Goal: Communication & Community: Ask a question

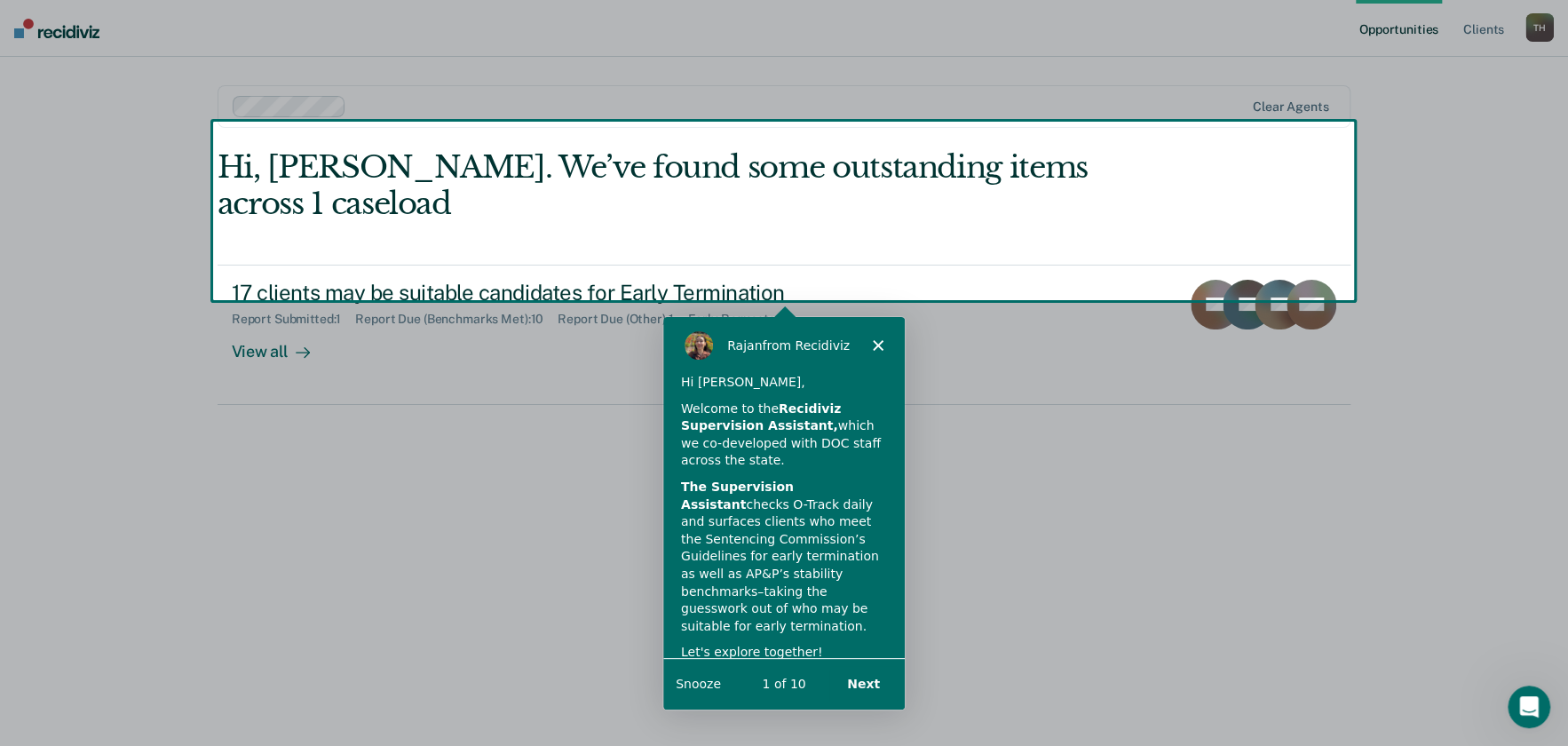
drag, startPoint x: 2503, startPoint y: 33, endPoint x: 226, endPoint y: 411, distance: 2308.2
click at [226, 411] on div "Product tour overlay" at bounding box center [784, 373] width 1568 height 746
click at [874, 680] on button "Next" at bounding box center [862, 683] width 69 height 37
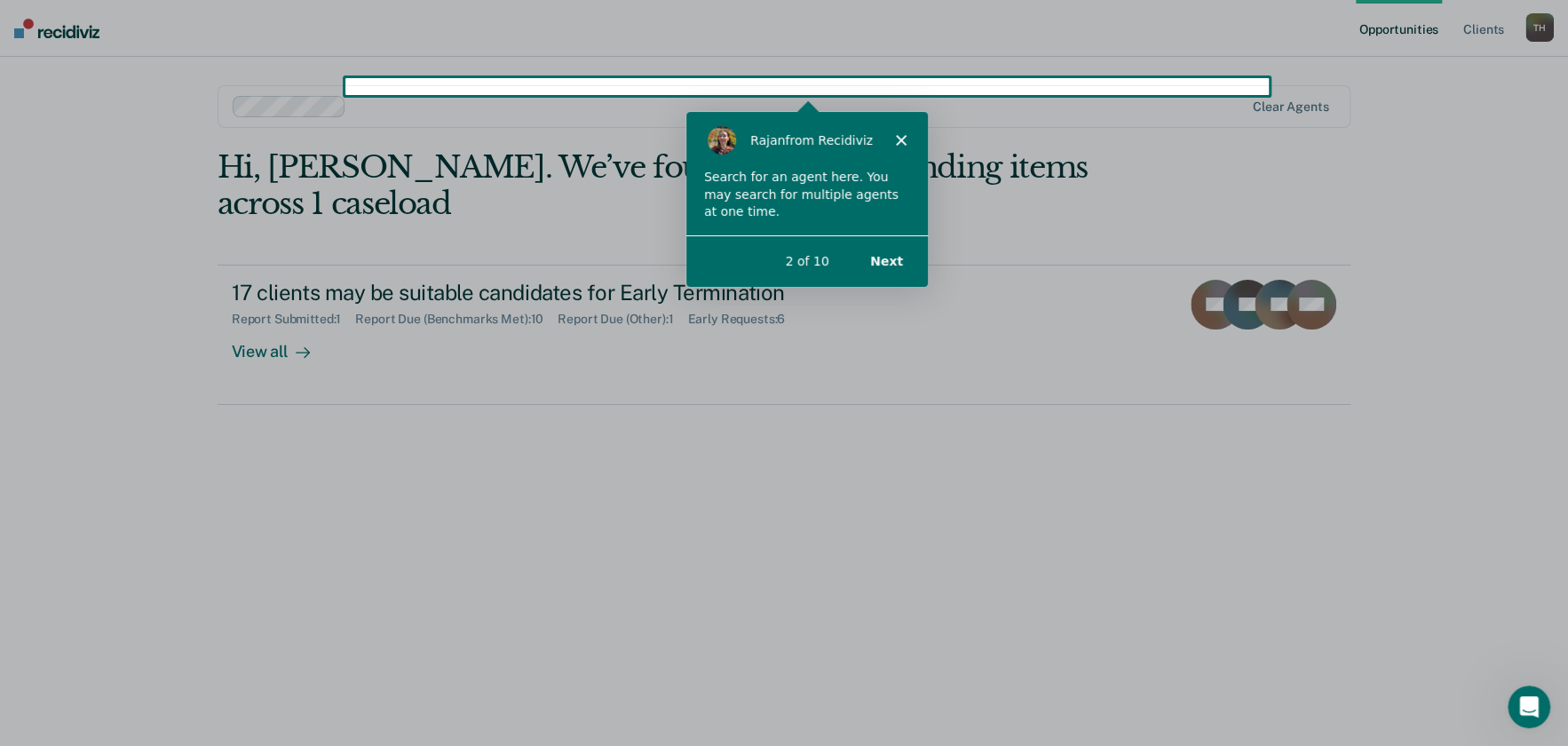
click at [902, 134] on icon "Close" at bounding box center [900, 139] width 11 height 11
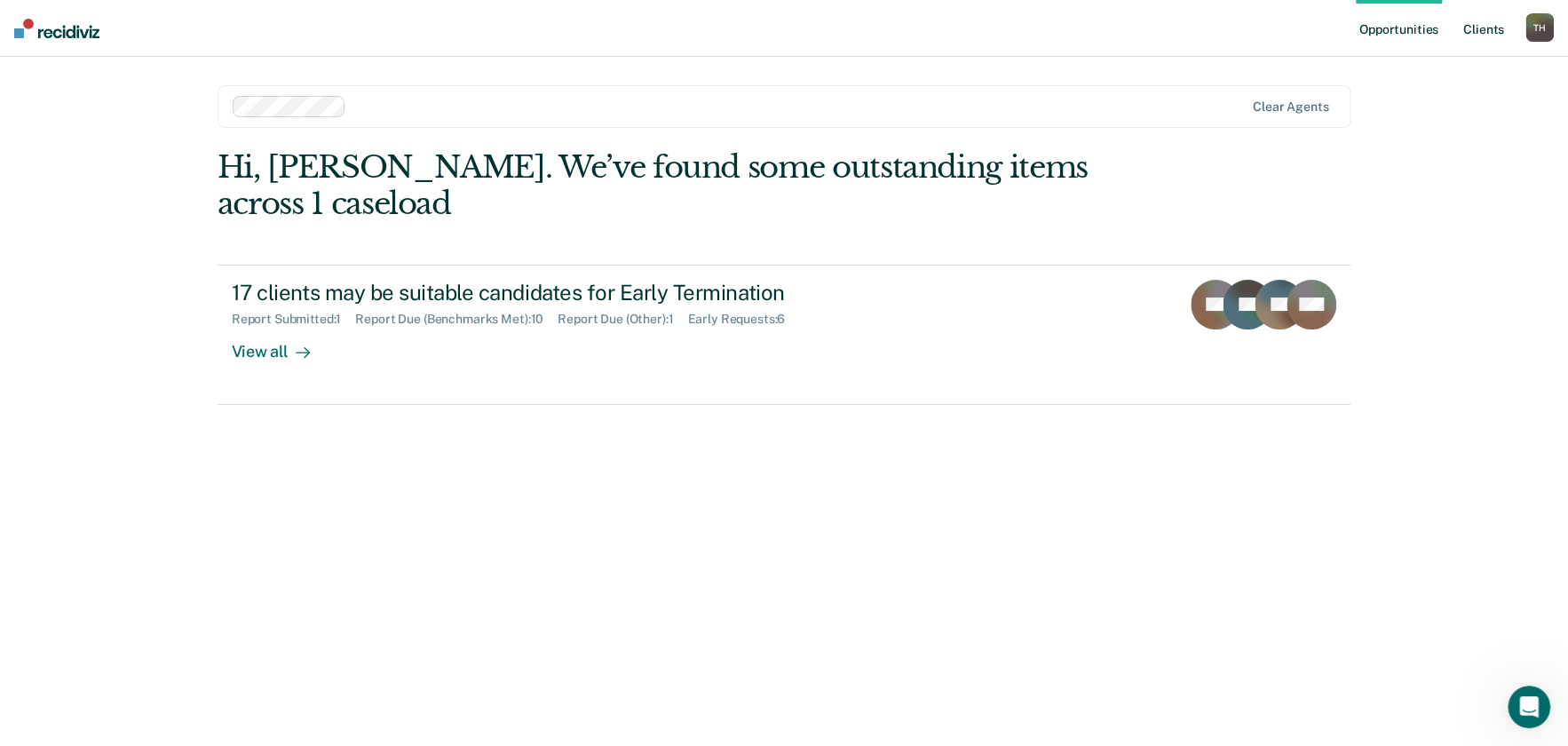
click at [1492, 24] on link "Client s" at bounding box center [1484, 29] width 48 height 57
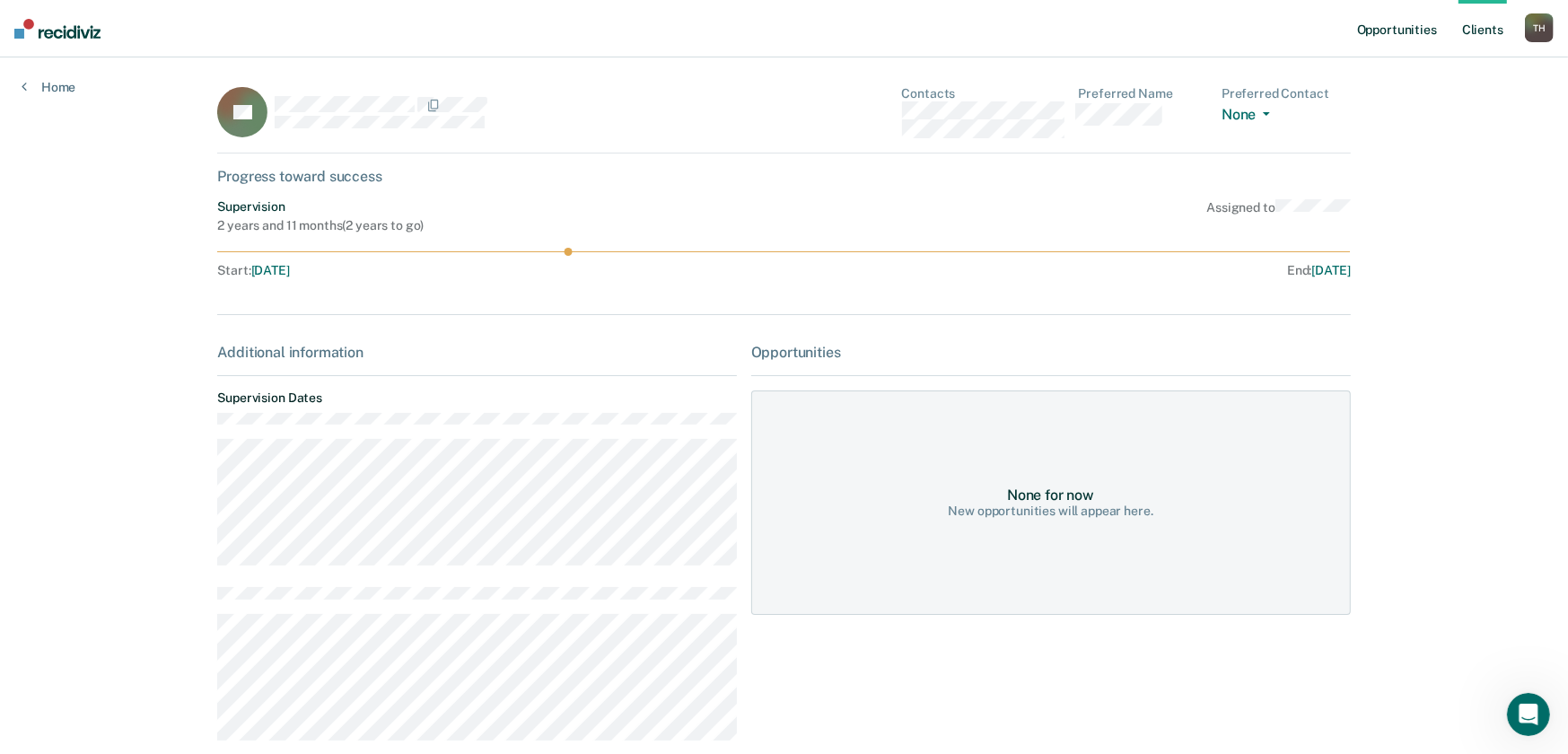
click at [1415, 23] on link "Opportunities" at bounding box center [1397, 29] width 87 height 58
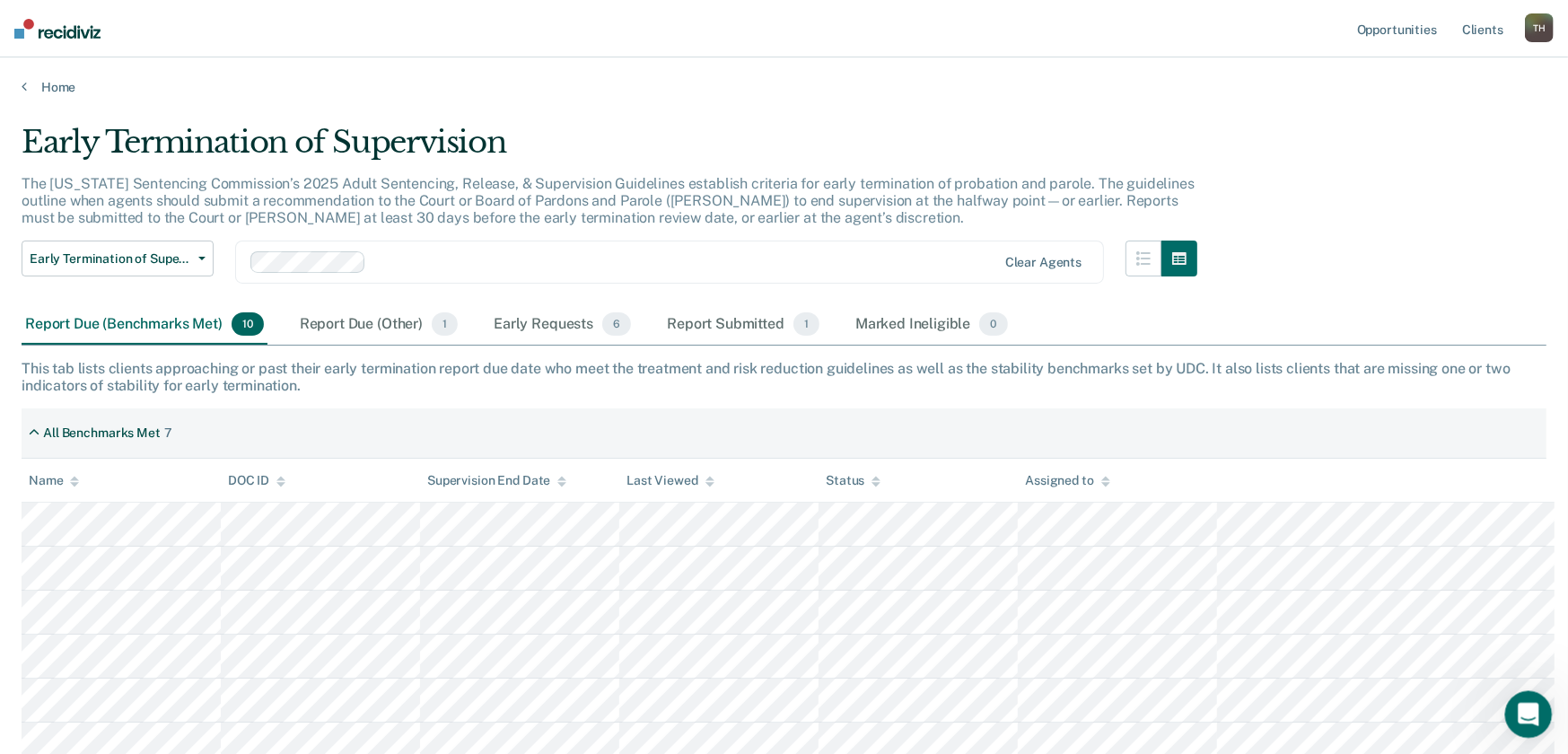
click at [1519, 708] on icon "Open Intercom Messenger" at bounding box center [1526, 712] width 30 height 30
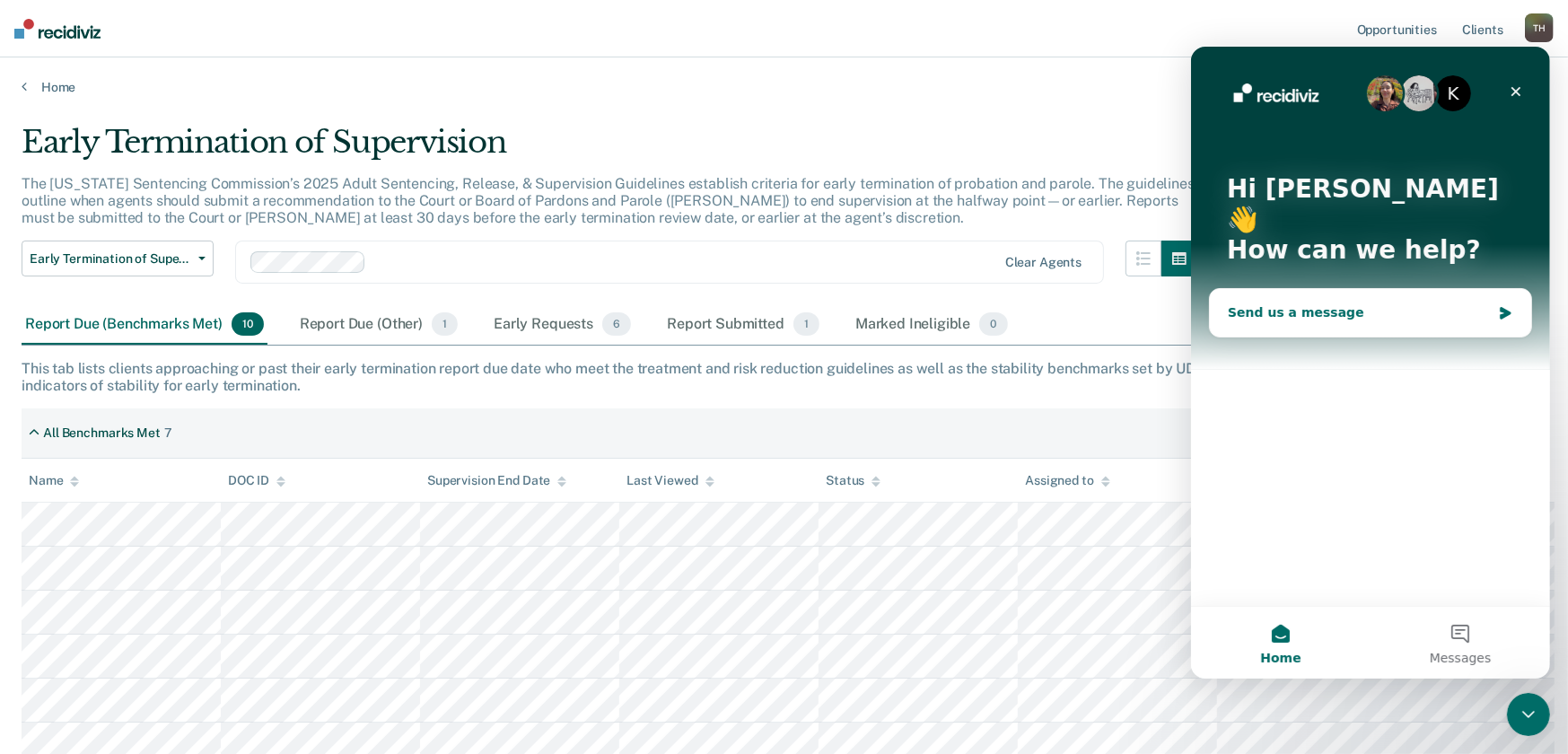
click at [1258, 304] on div "Send us a message" at bounding box center [1359, 313] width 263 height 19
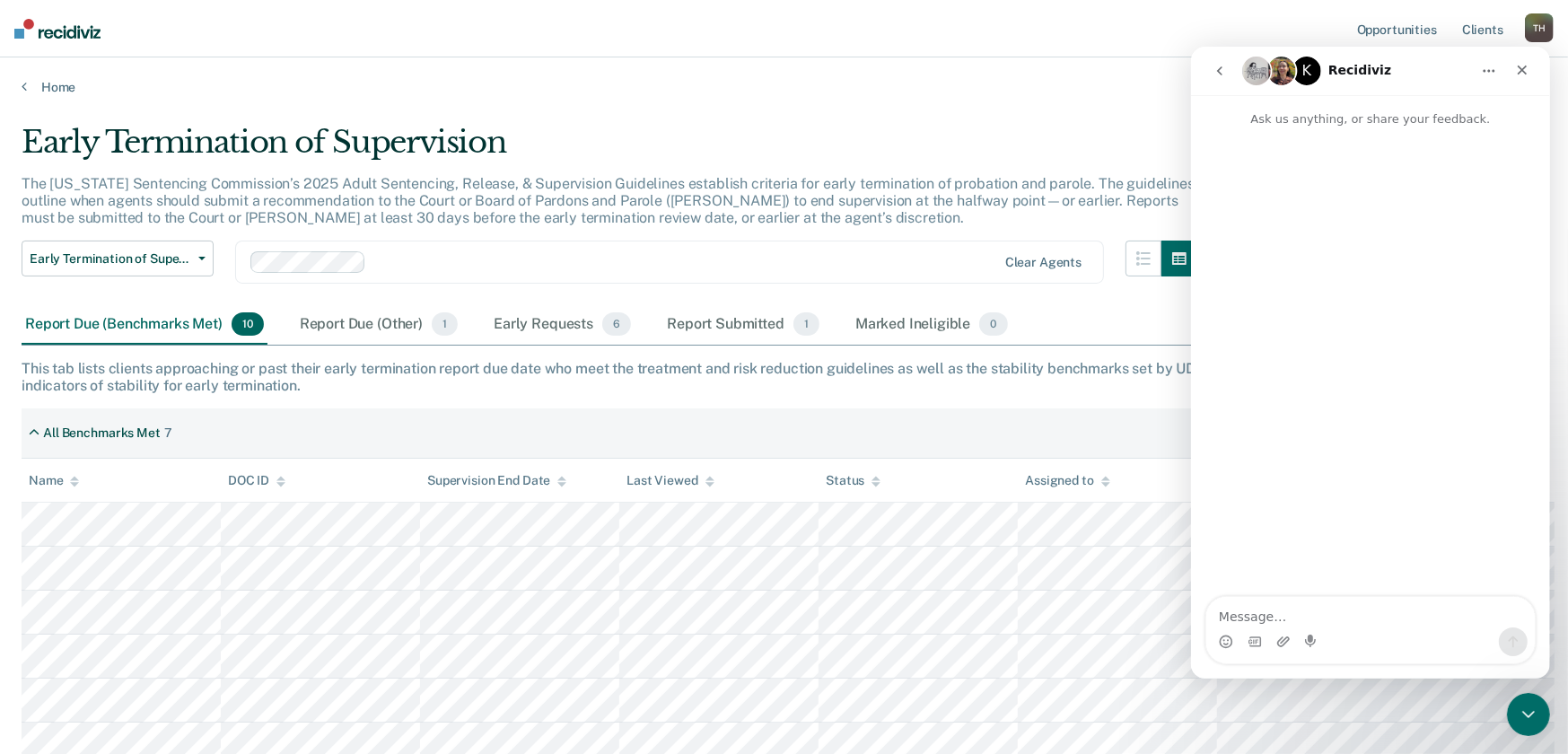
type textarea "I"
type textarea "t"
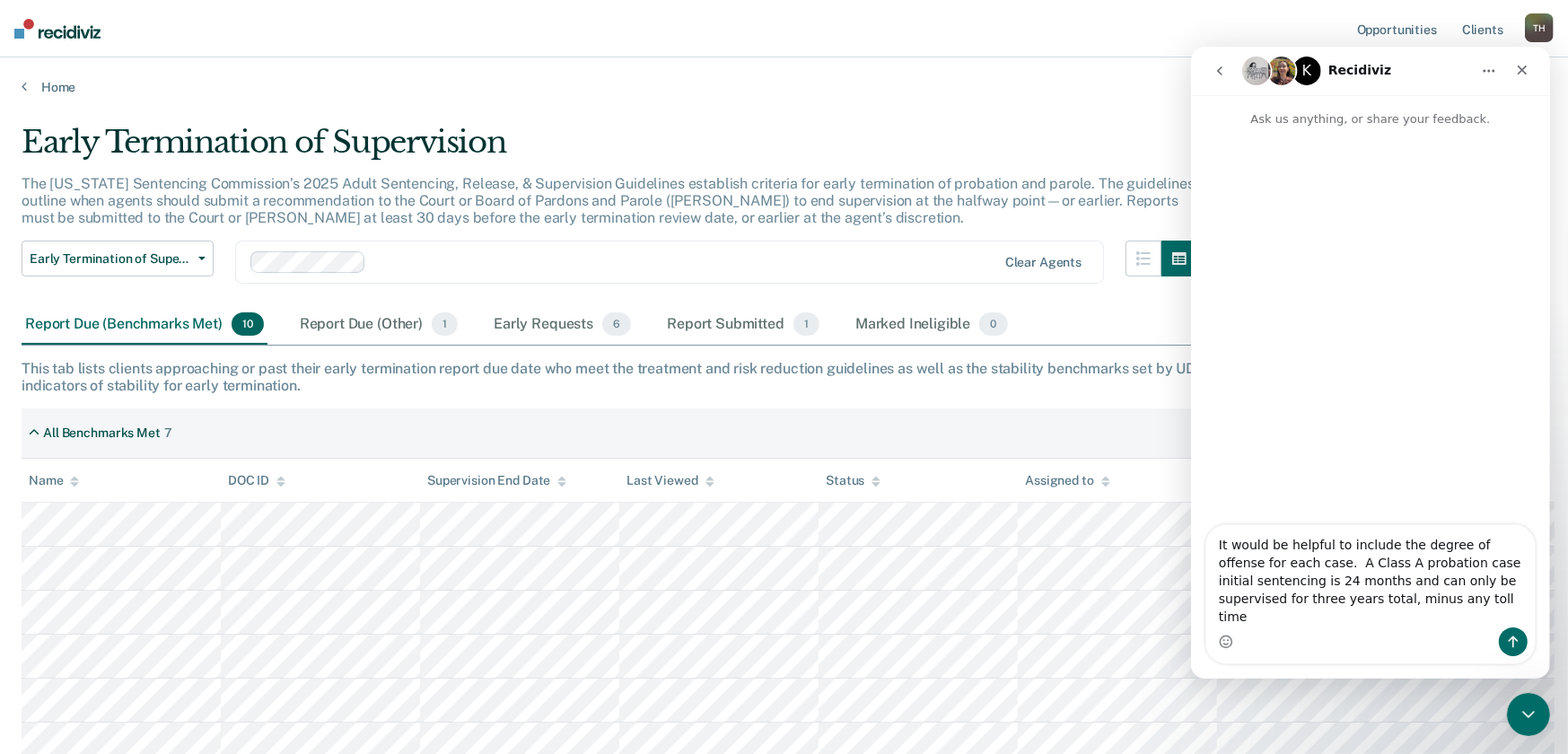
type textarea "It would be helpful to include the degree of offense for each case. A Class A p…"
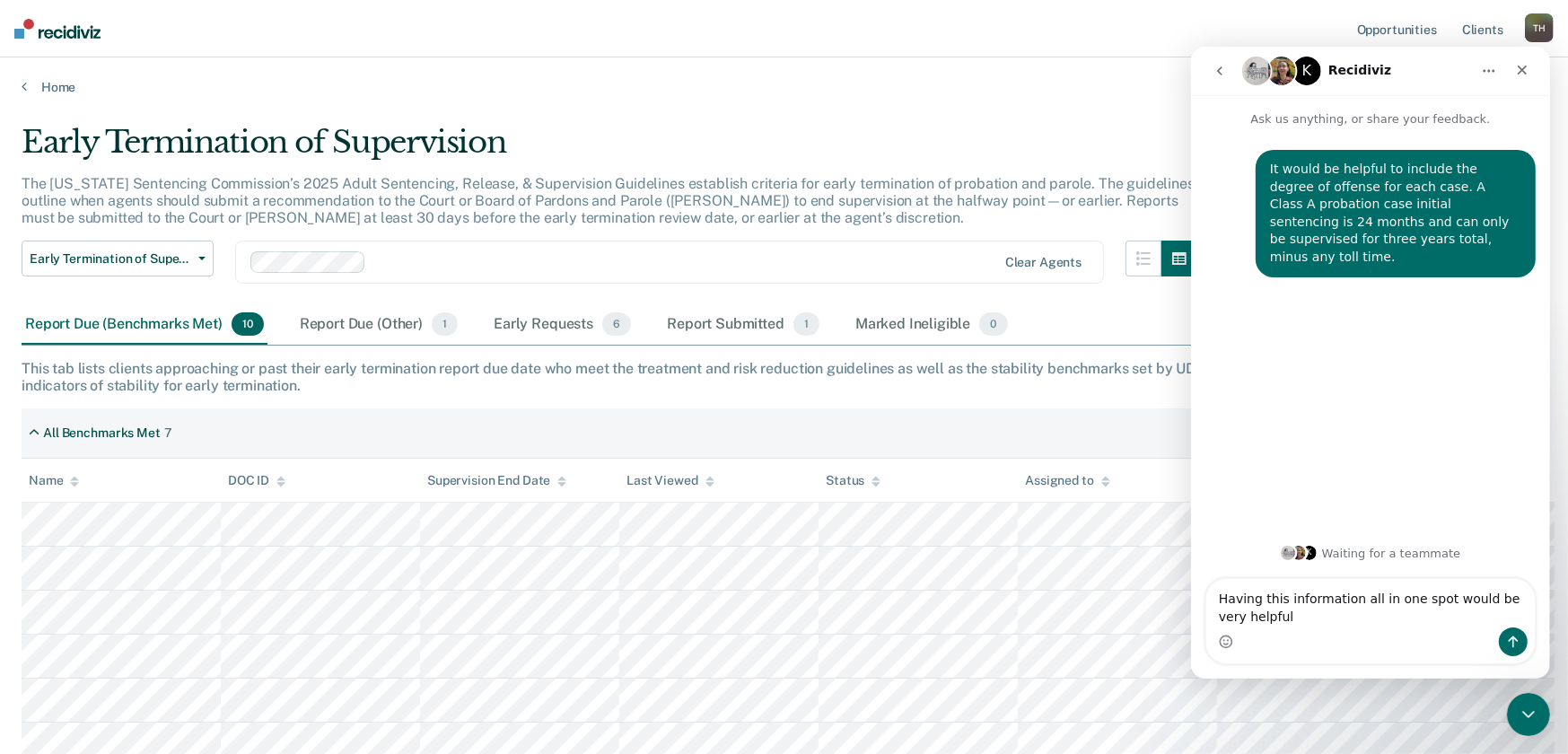
type textarea "Having this information all in one spot would be very helpful."
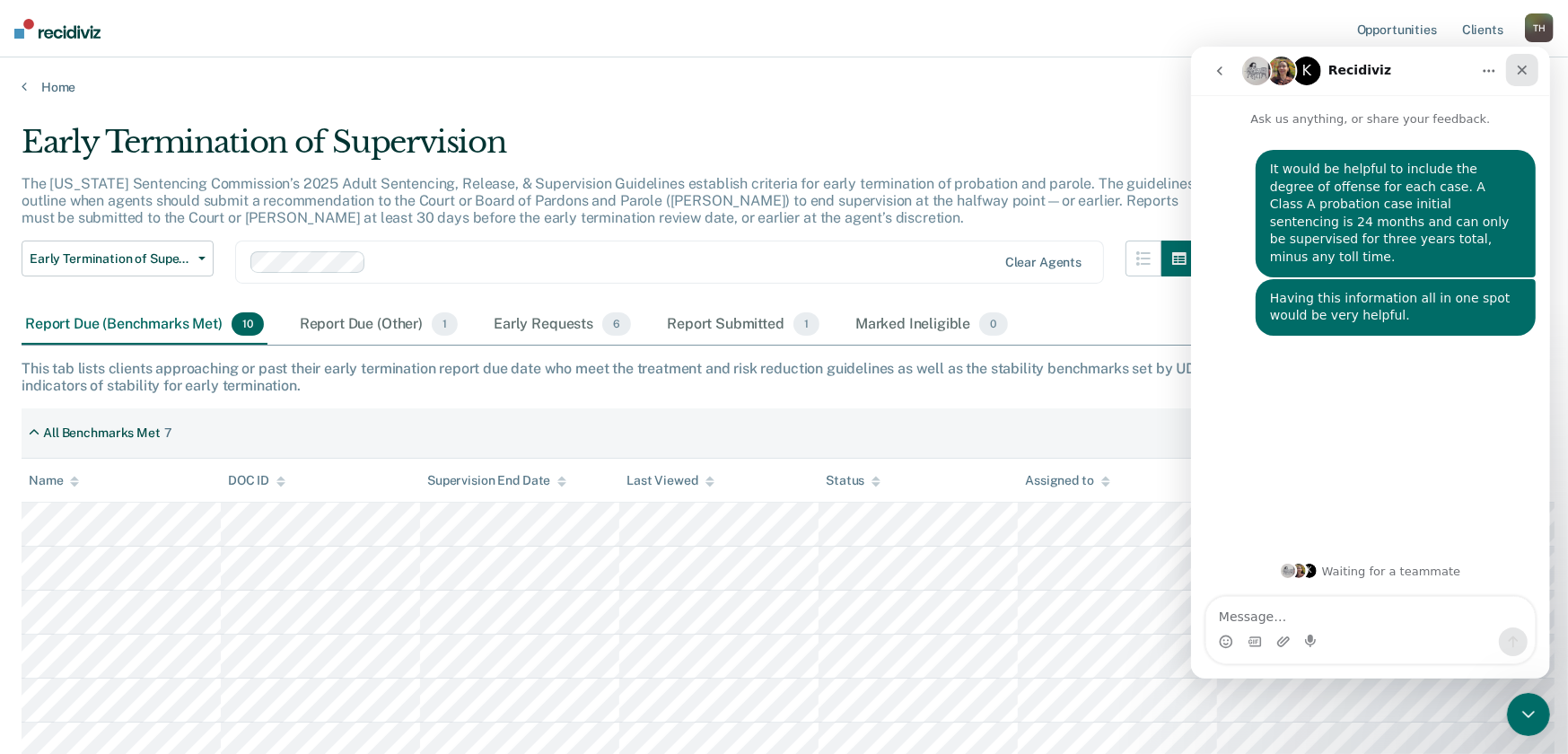
click at [1520, 74] on icon "Close" at bounding box center [1521, 70] width 14 height 14
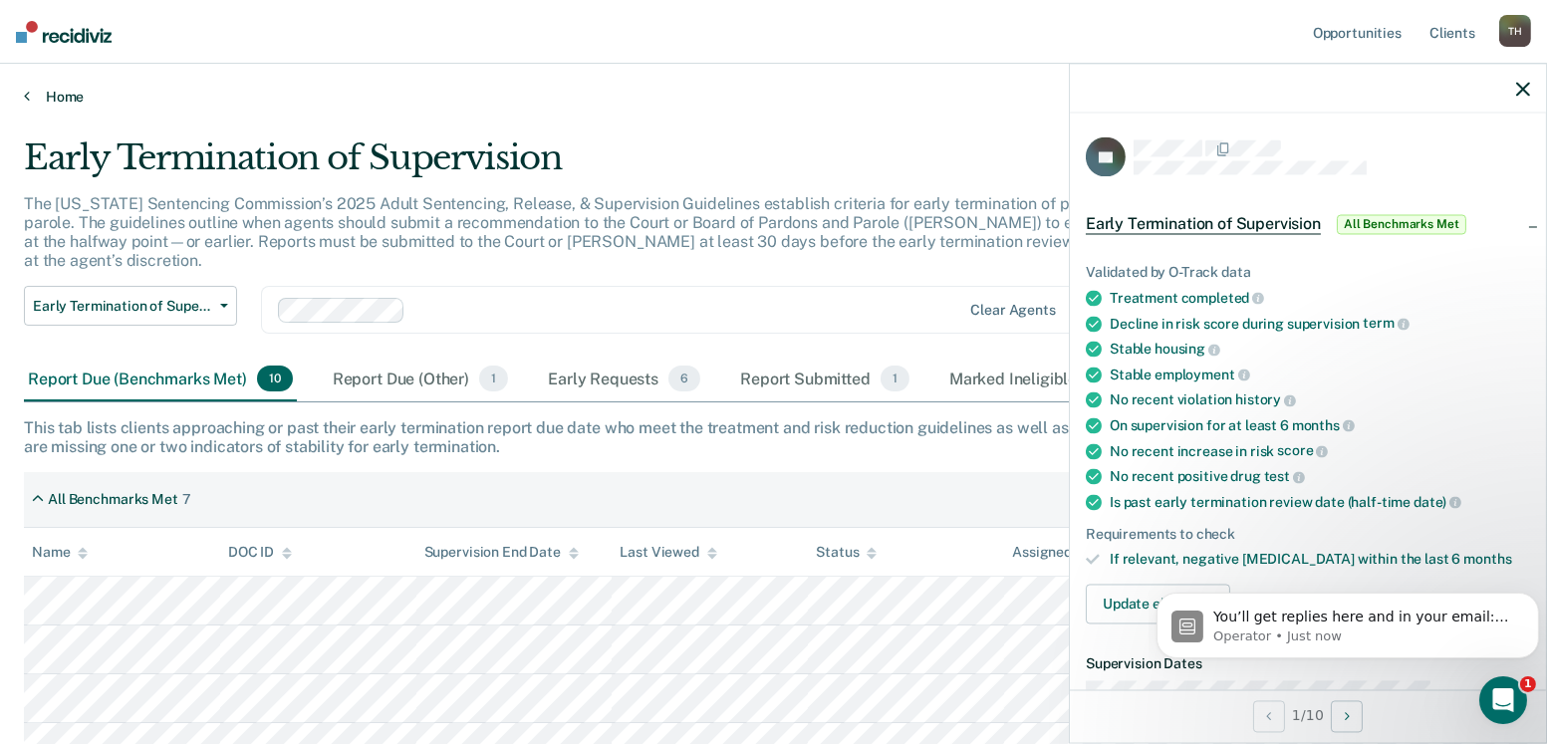
drag, startPoint x: 1731, startPoint y: 0, endPoint x: 903, endPoint y: 80, distance: 831.6
click at [903, 88] on link "Home" at bounding box center [773, 97] width 1499 height 18
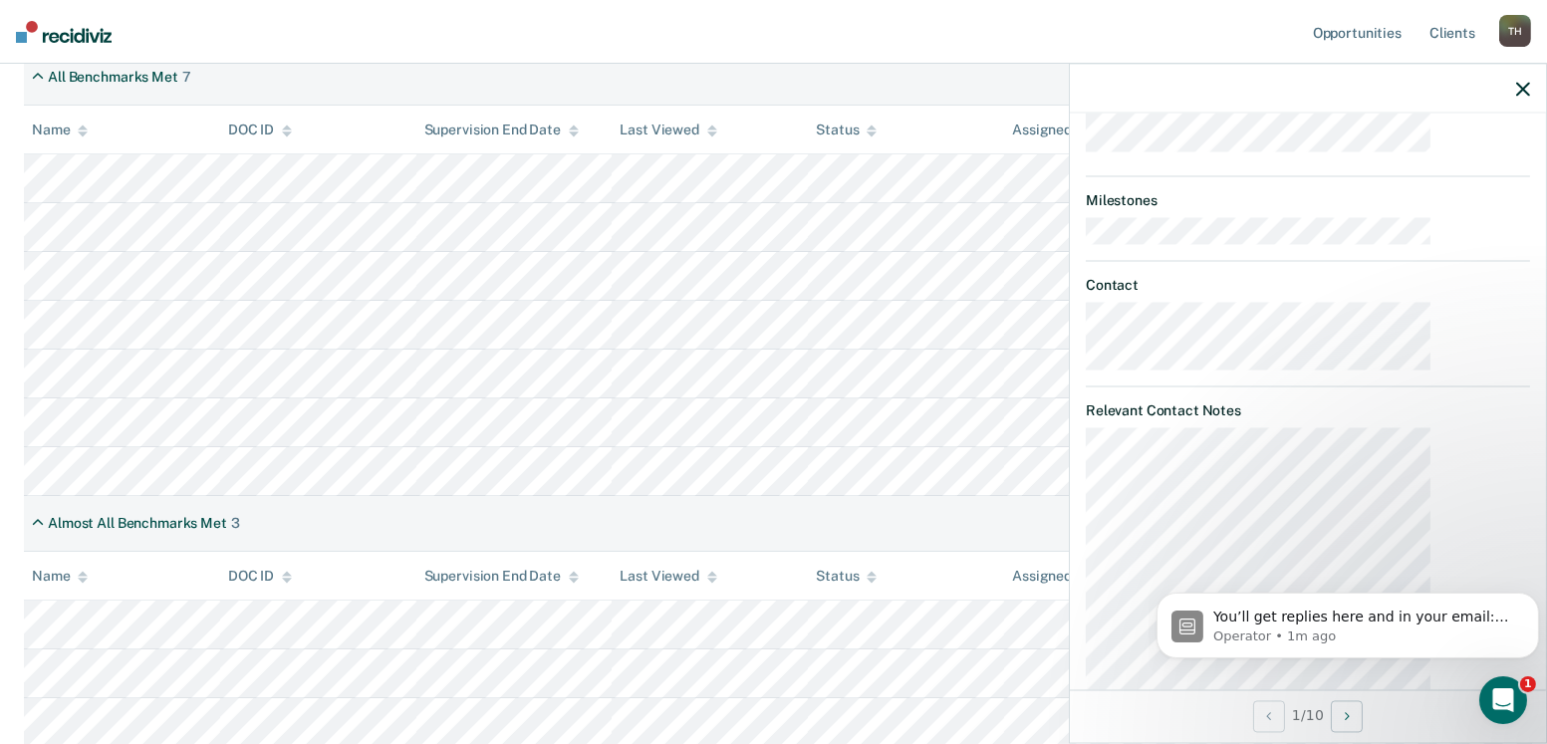
scroll to position [436, 0]
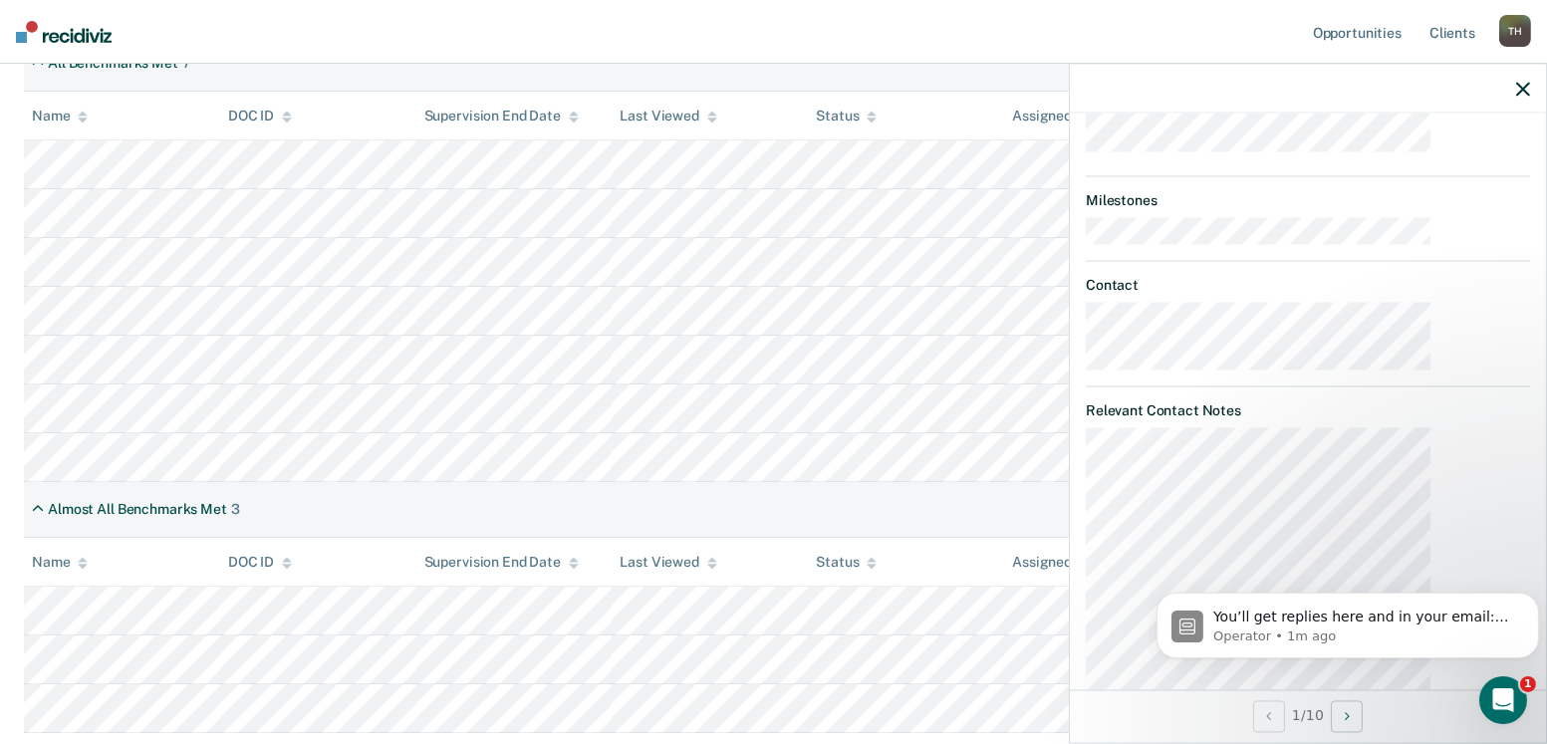
click html "You’ll get replies here and in your email: ✉️ [EMAIL_ADDRESS][US_STATE][DOMAIN_…"
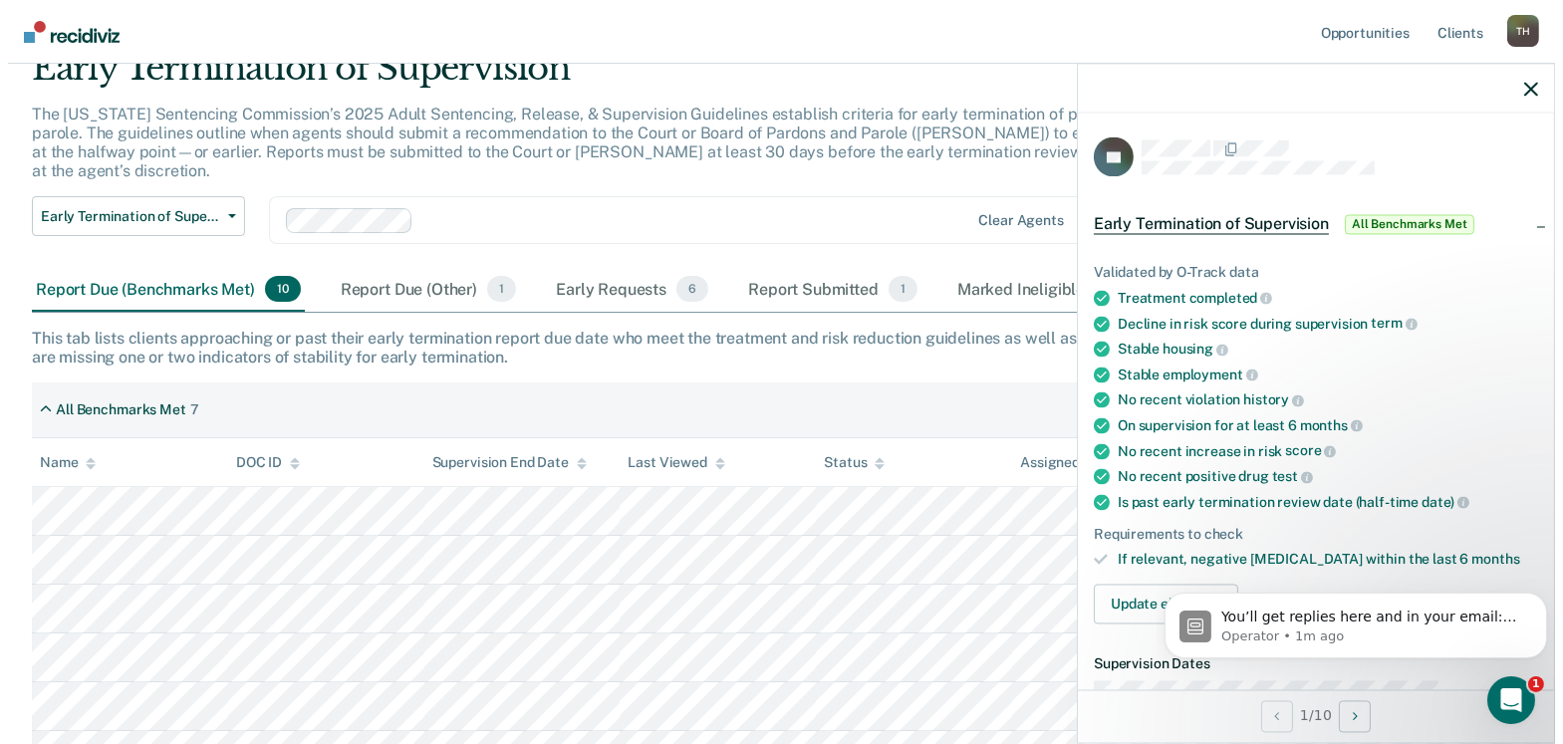
scroll to position [0, 0]
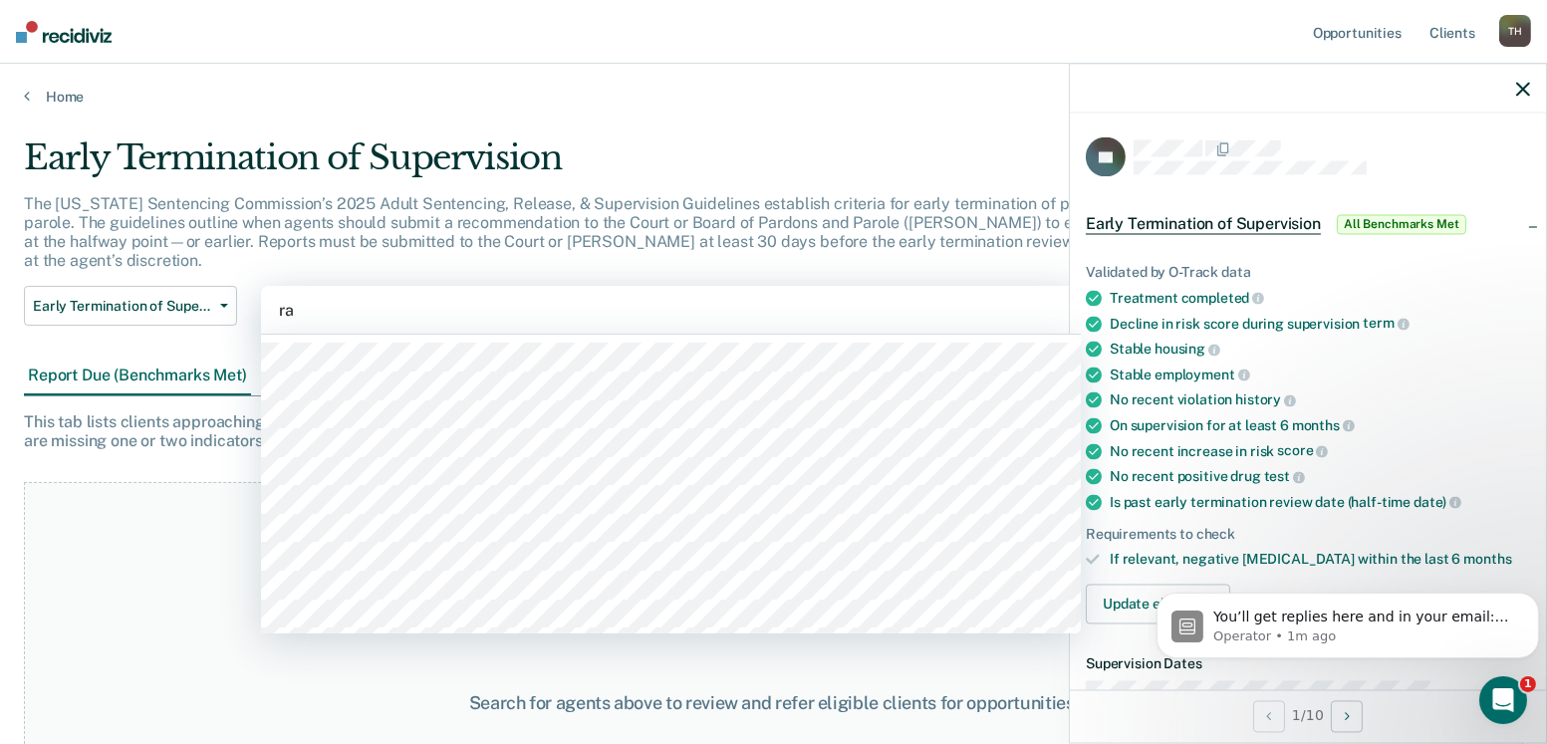
type input "raf"
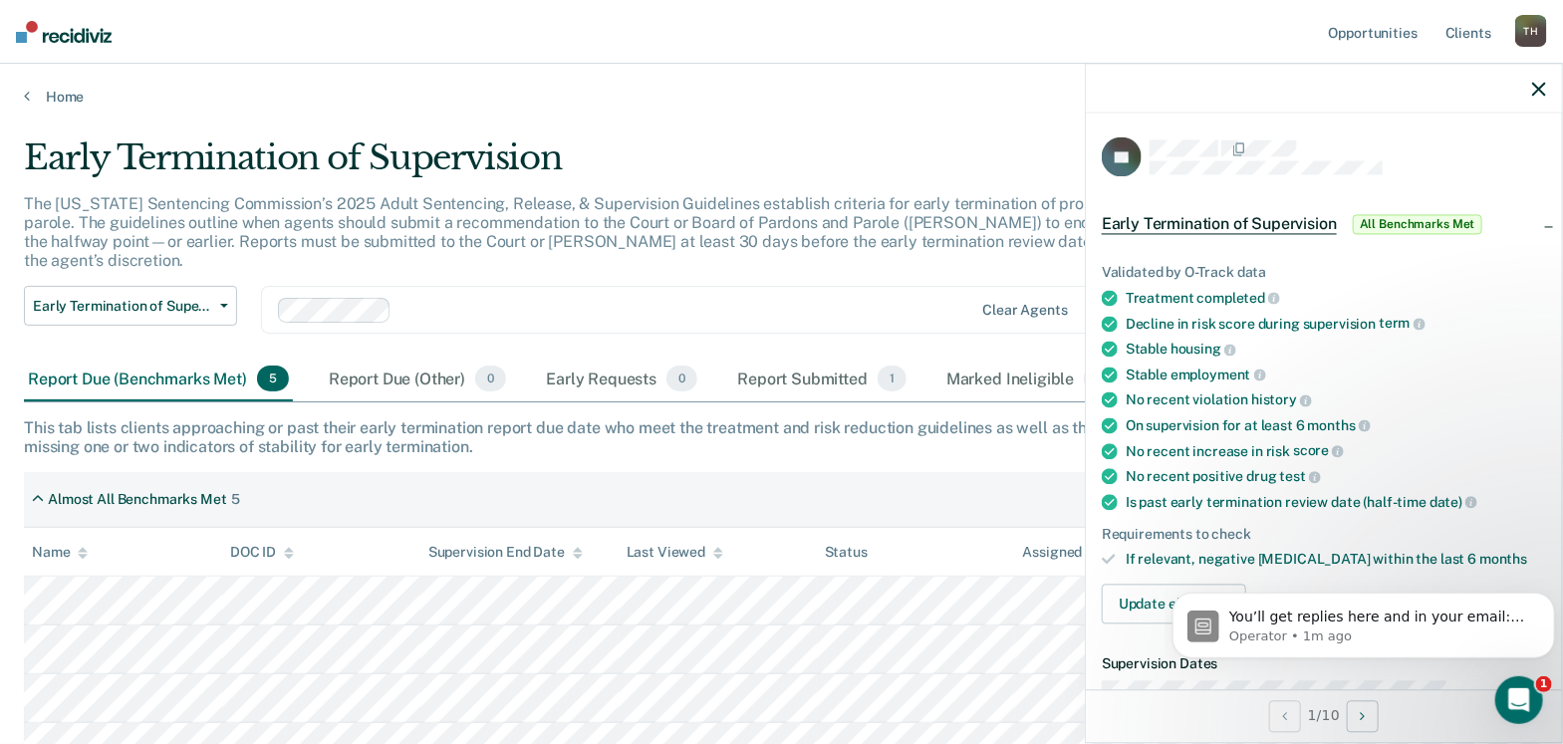
click at [1546, 82] on icon "button" at bounding box center [1539, 89] width 14 height 14
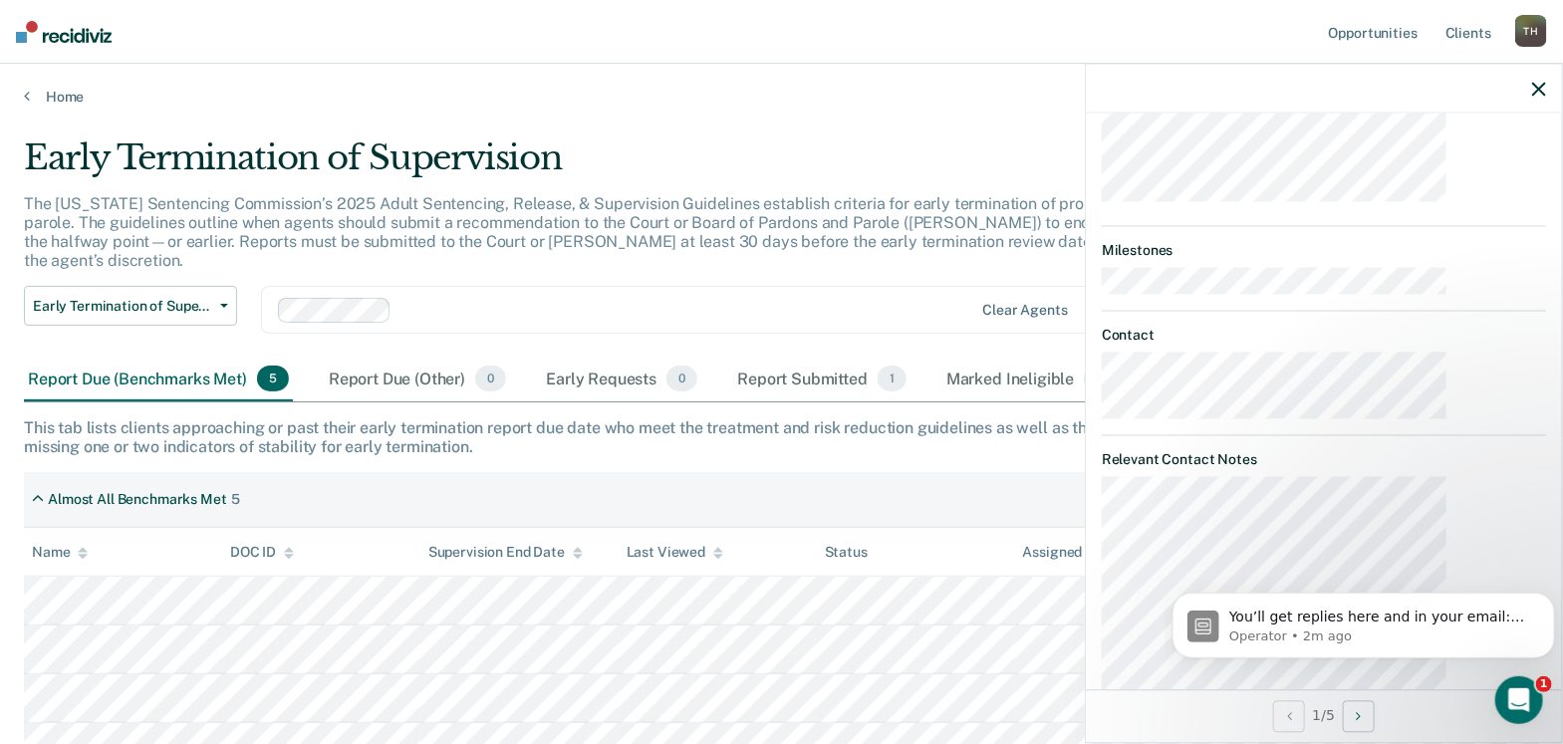
scroll to position [663, 0]
click at [1523, 694] on icon "Open Intercom Messenger" at bounding box center [1516, 697] width 33 height 33
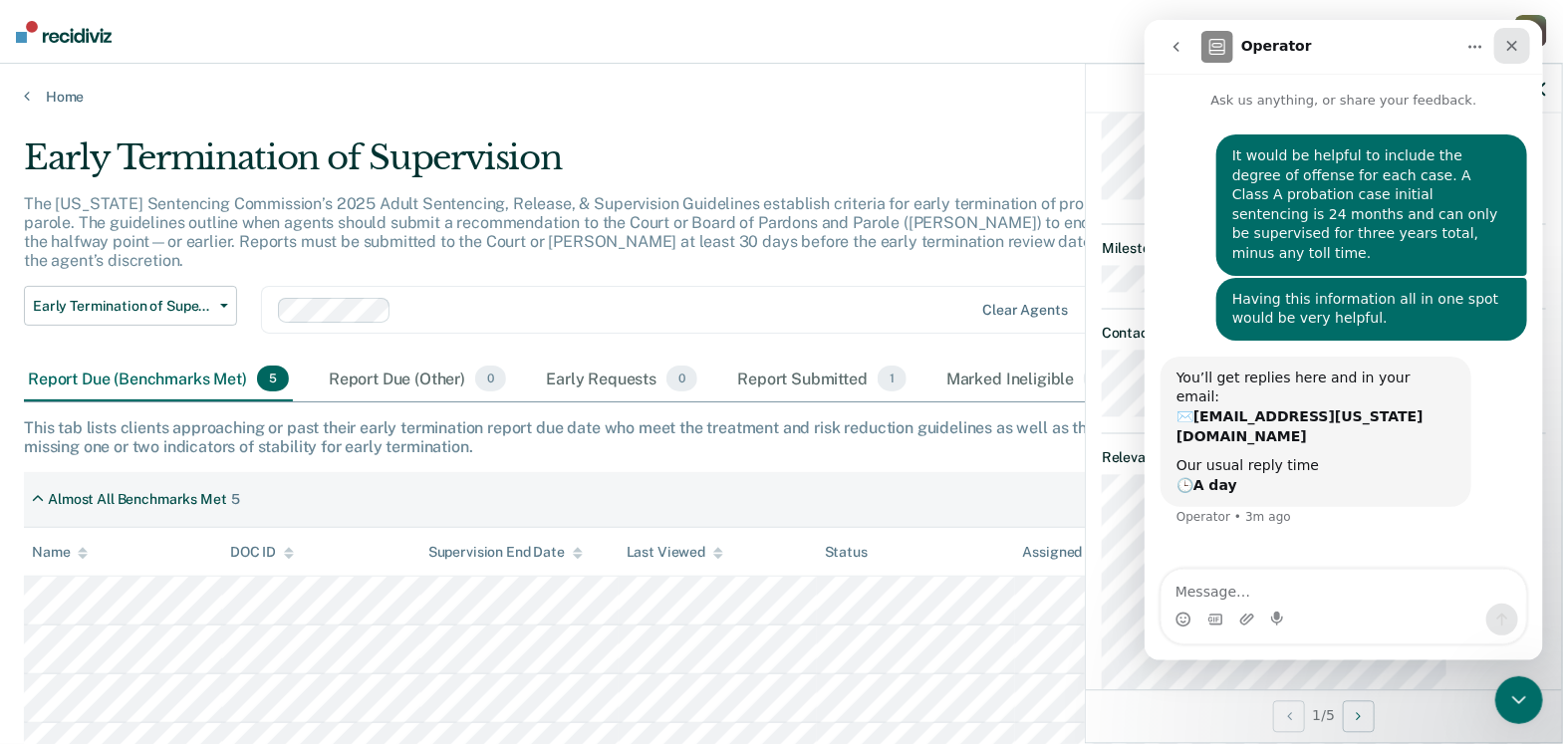
drag, startPoint x: 1514, startPoint y: 44, endPoint x: 2657, endPoint y: 81, distance: 1143.1
click at [1513, 44] on icon "Close" at bounding box center [1511, 46] width 11 height 11
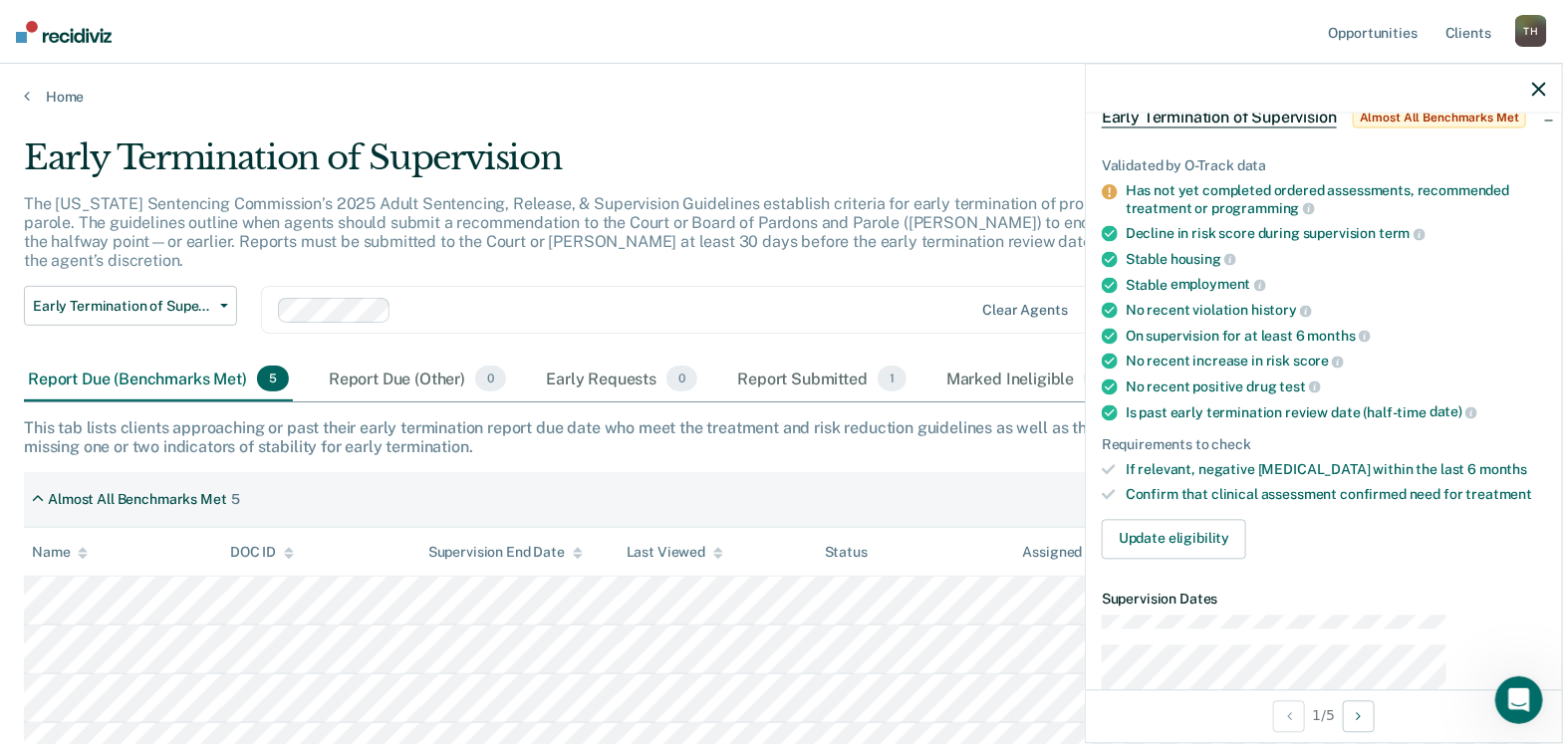
scroll to position [0, 0]
